Goal: Find contact information: Find contact information

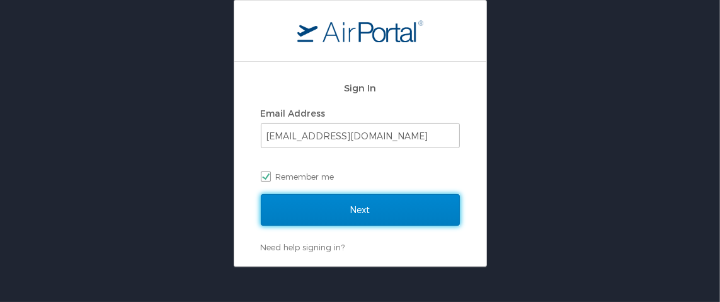
click at [323, 211] on input "Next" at bounding box center [360, 209] width 199 height 31
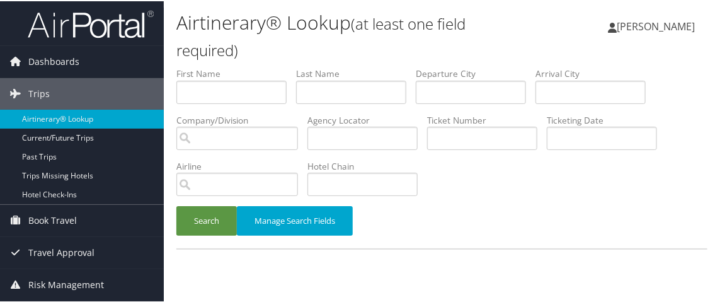
click at [648, 27] on span "[PERSON_NAME]" at bounding box center [655, 25] width 78 height 14
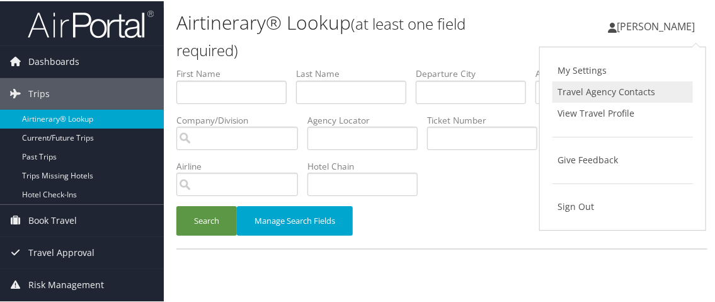
click at [612, 89] on link "Travel Agency Contacts" at bounding box center [622, 90] width 140 height 21
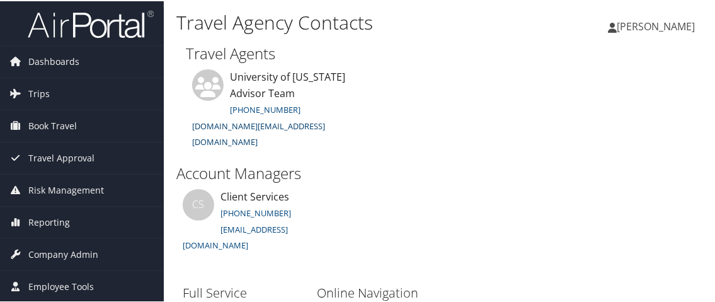
click at [303, 123] on link "[DOMAIN_NAME][EMAIL_ADDRESS][DOMAIN_NAME]" at bounding box center [258, 133] width 133 height 28
